Goal: Task Accomplishment & Management: Use online tool/utility

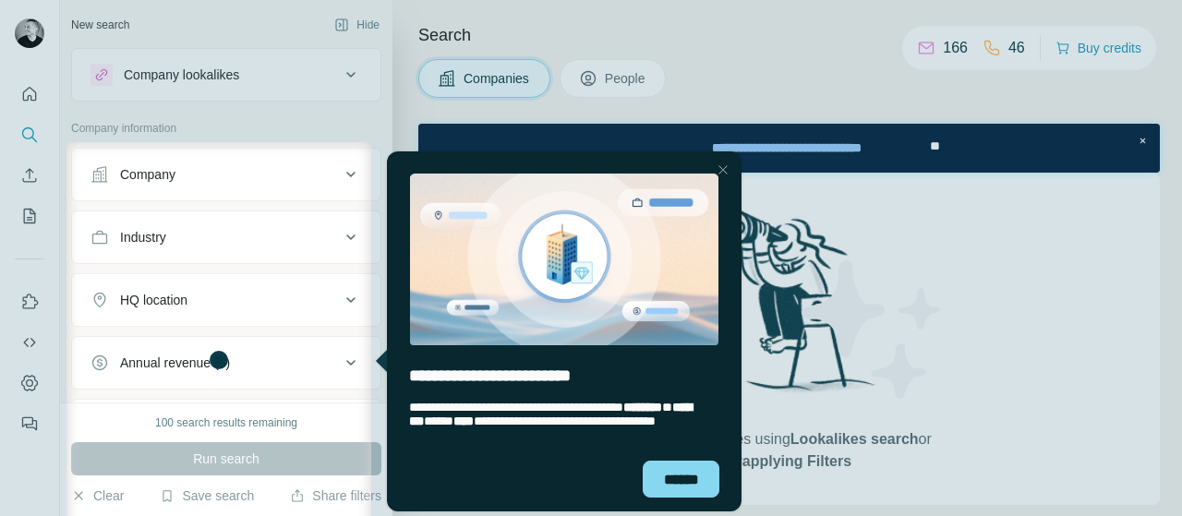
click at [722, 173] on div "Close Step" at bounding box center [723, 170] width 22 height 22
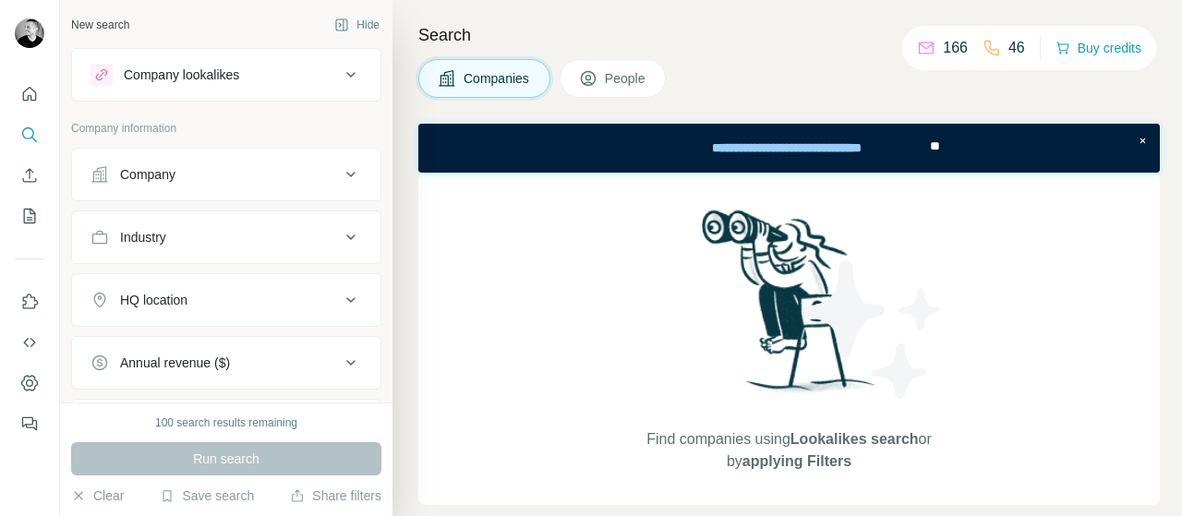
click at [346, 75] on icon at bounding box center [350, 75] width 9 height 6
